Goal: Transaction & Acquisition: Purchase product/service

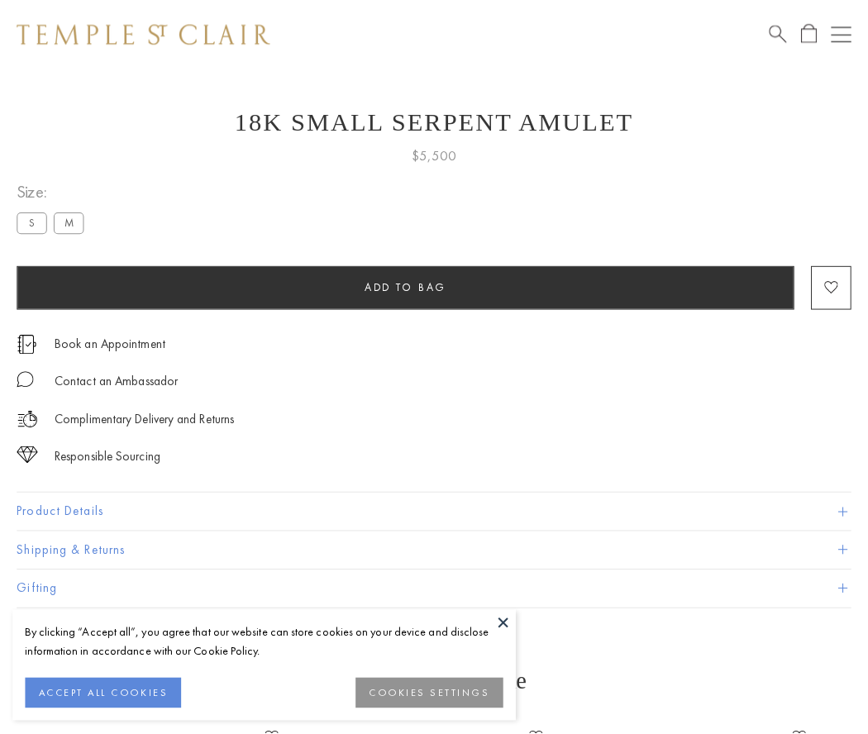
scroll to position [29, 0]
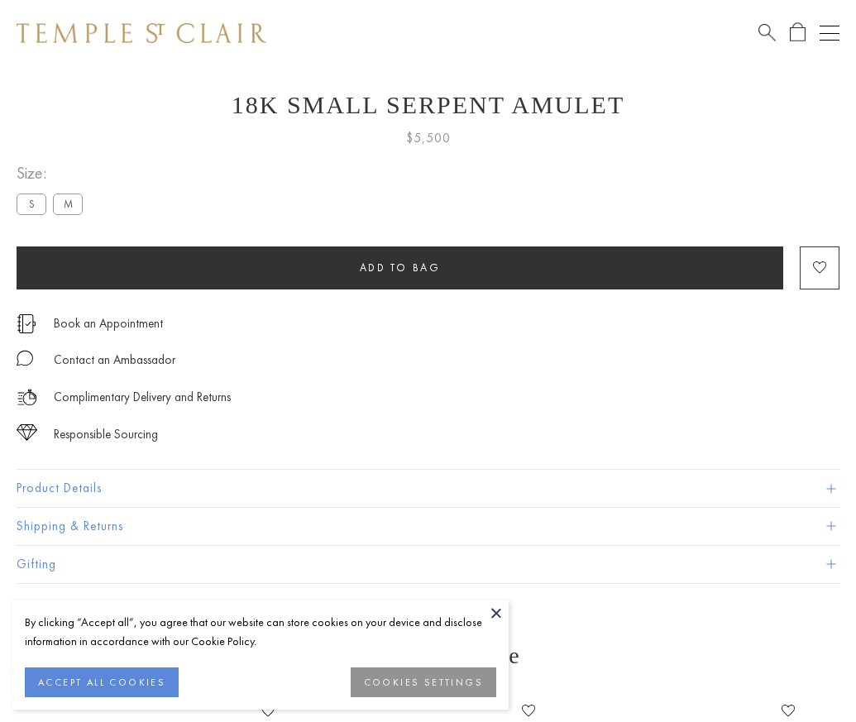
click at [399, 267] on span "Add to bag" at bounding box center [400, 268] width 81 height 14
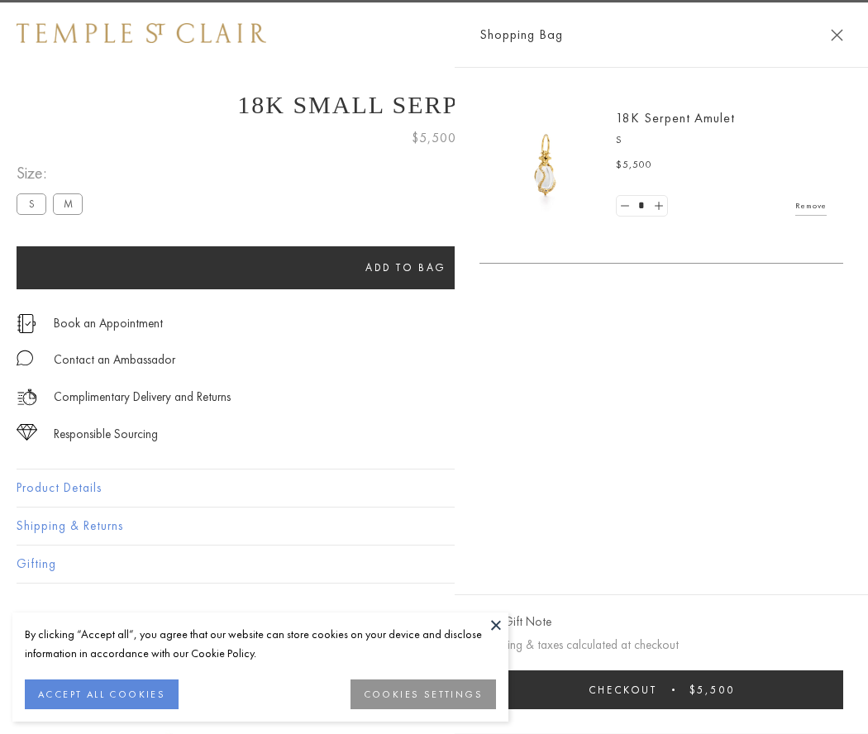
click at [658, 690] on span "Checkout" at bounding box center [623, 690] width 69 height 14
